Goal: Task Accomplishment & Management: Use online tool/utility

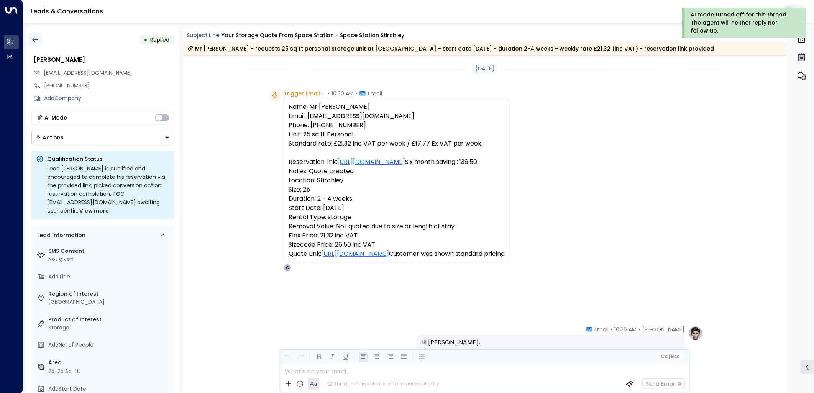
drag, startPoint x: 0, startPoint y: 0, endPoint x: 33, endPoint y: 41, distance: 52.3
click at [33, 41] on icon "button" at bounding box center [35, 40] width 6 height 5
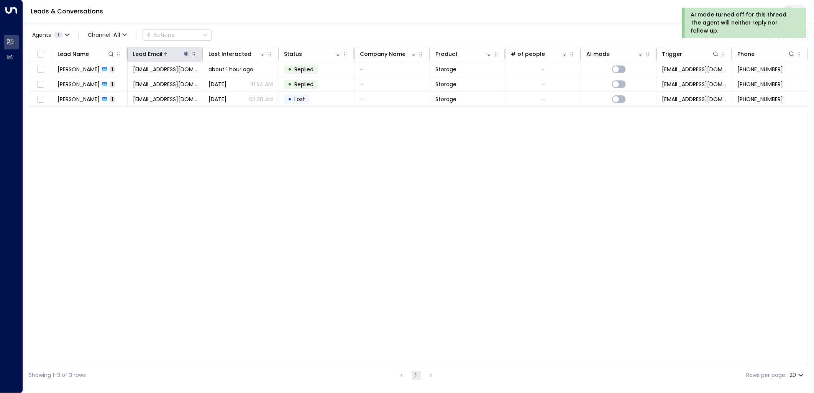
click at [187, 55] on icon at bounding box center [186, 53] width 5 height 5
click at [234, 80] on icon "button" at bounding box center [234, 81] width 5 height 5
click at [201, 82] on input "text" at bounding box center [187, 82] width 106 height 14
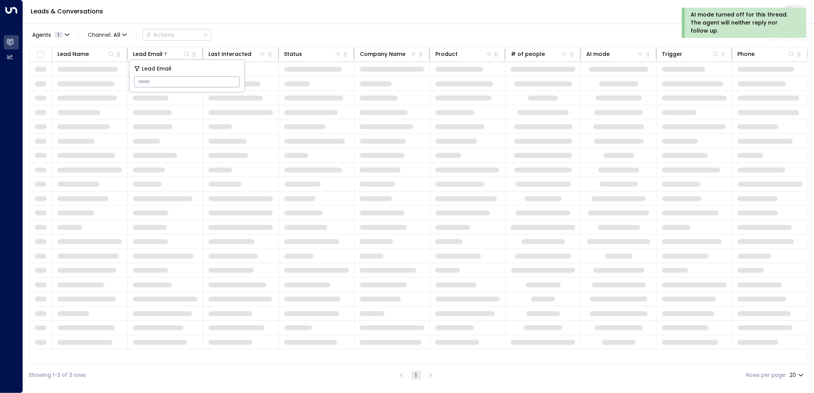
type input "**********"
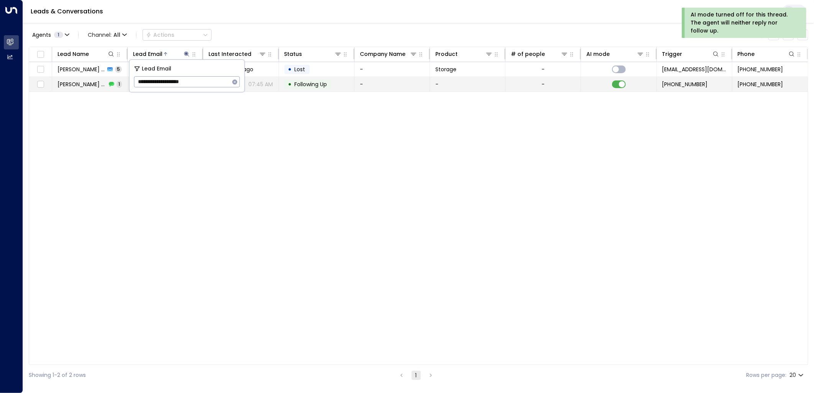
click at [316, 85] on span "Following Up" at bounding box center [311, 84] width 33 height 8
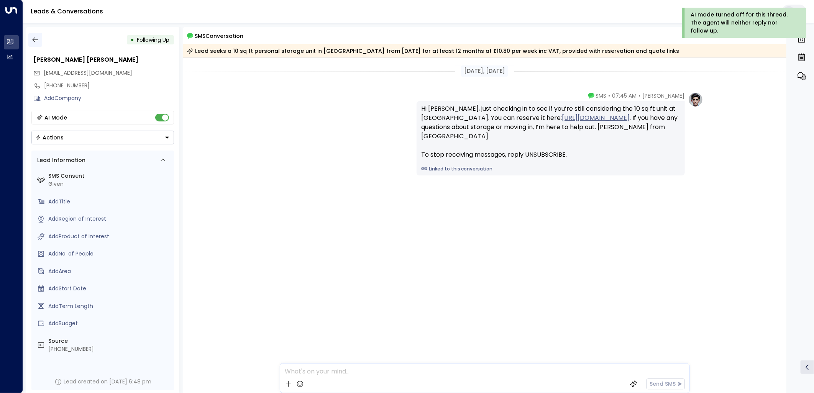
click at [30, 36] on button "button" at bounding box center [35, 40] width 14 height 14
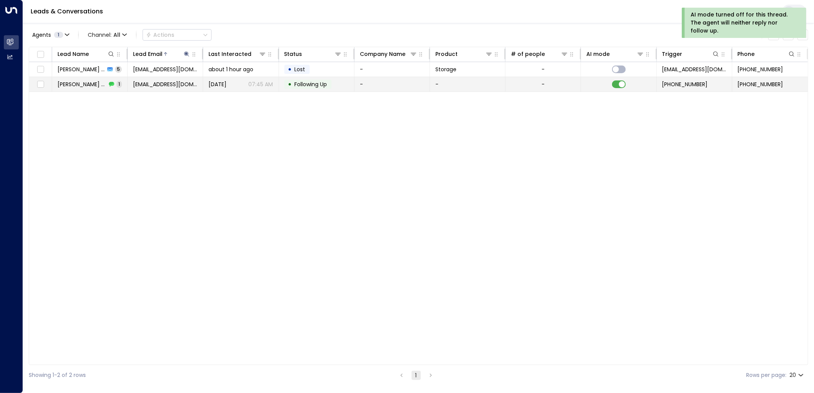
click at [611, 82] on td at bounding box center [618, 84] width 75 height 15
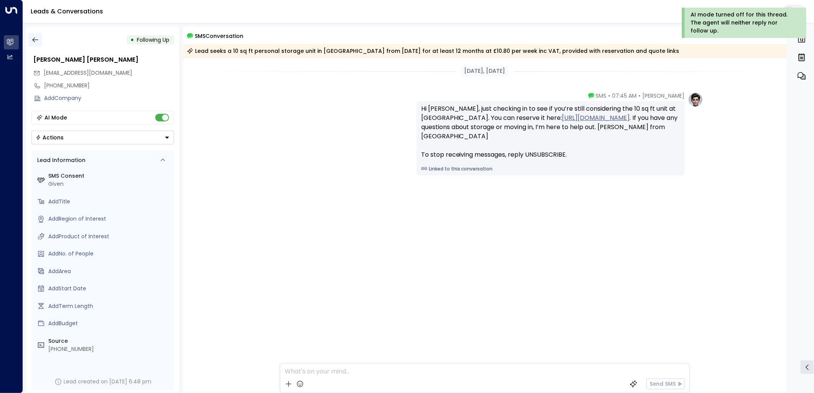
click at [31, 41] on button "button" at bounding box center [35, 40] width 14 height 14
